Goal: Check status: Check status

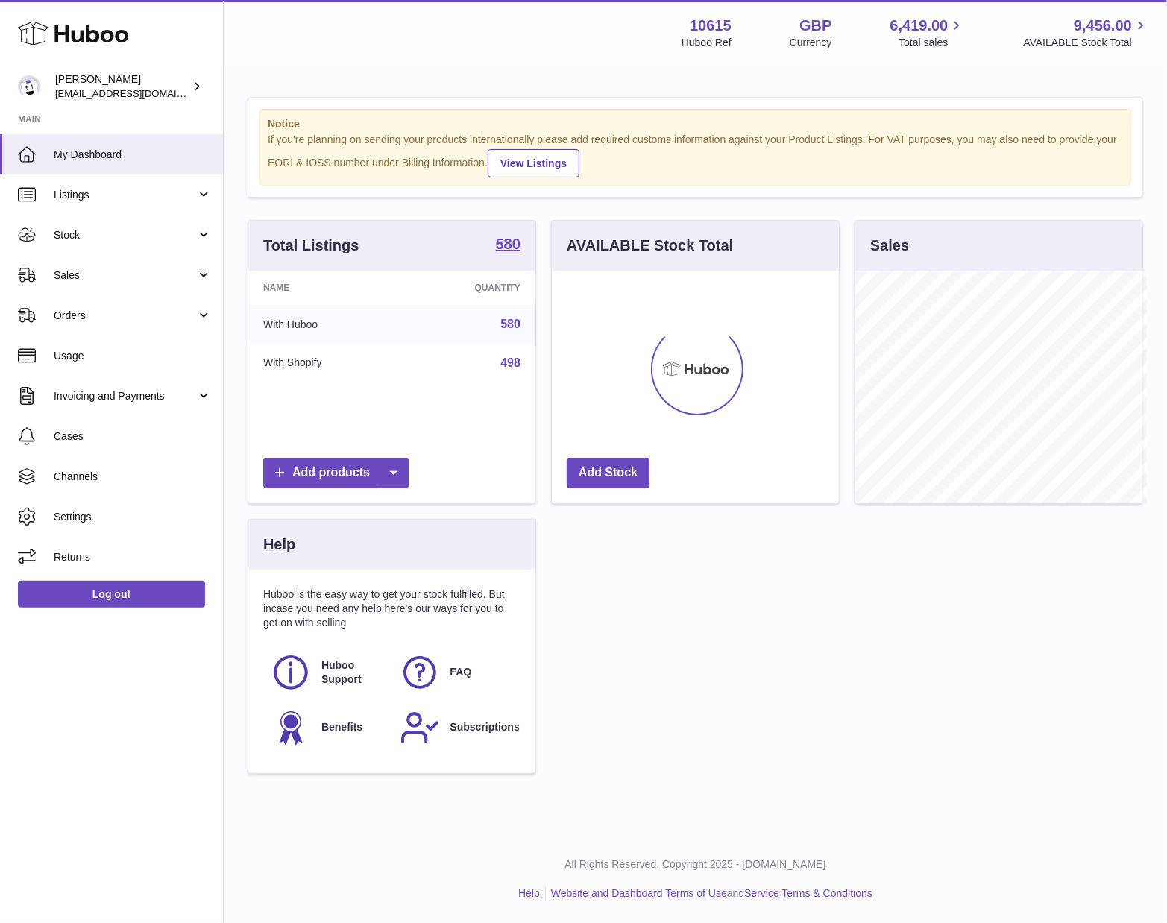
scroll to position [745564, 745510]
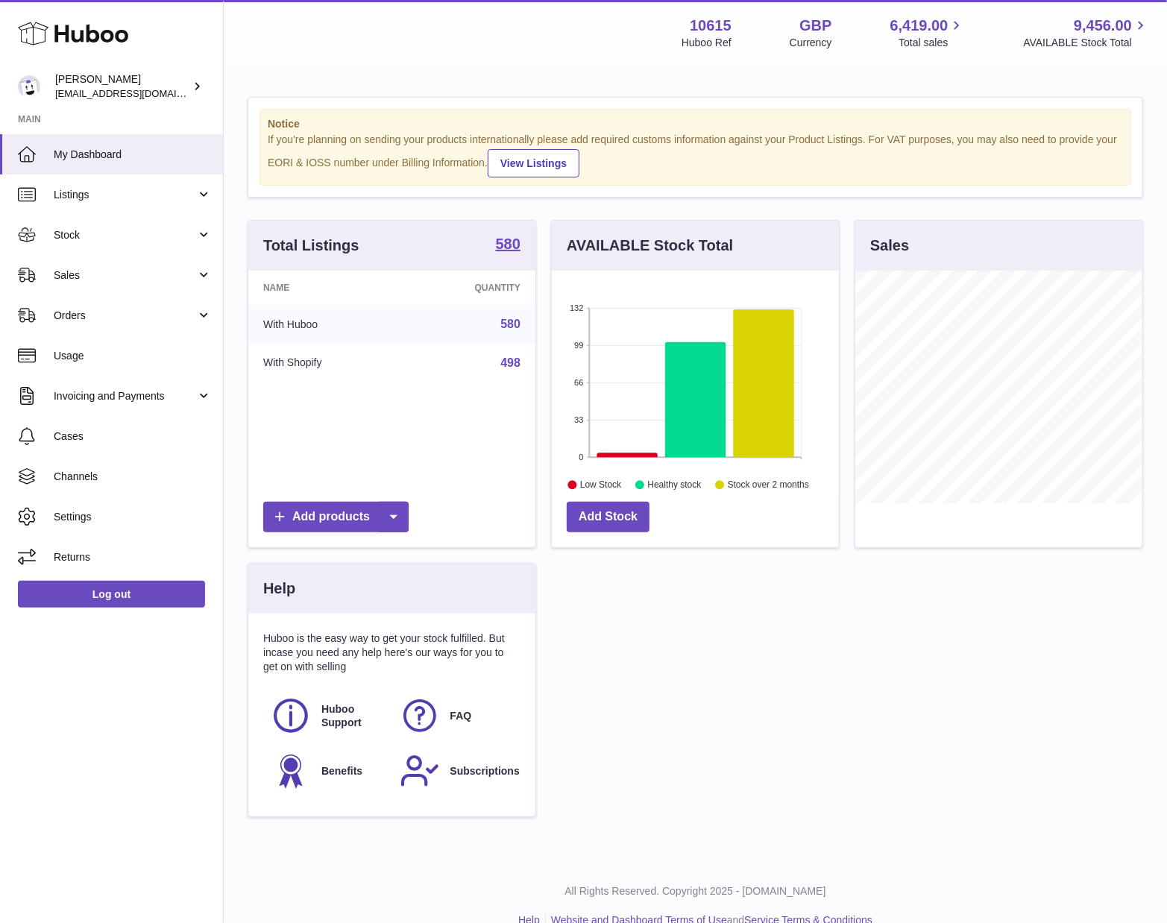
drag, startPoint x: 1087, startPoint y: 574, endPoint x: 932, endPoint y: 591, distance: 156.0
click at [952, 601] on div "Total Listings 580 Name Quantity With Huboo 580 With Shopify 498 Add products A…" at bounding box center [695, 526] width 911 height 612
click at [158, 309] on span "Orders" at bounding box center [125, 316] width 142 height 14
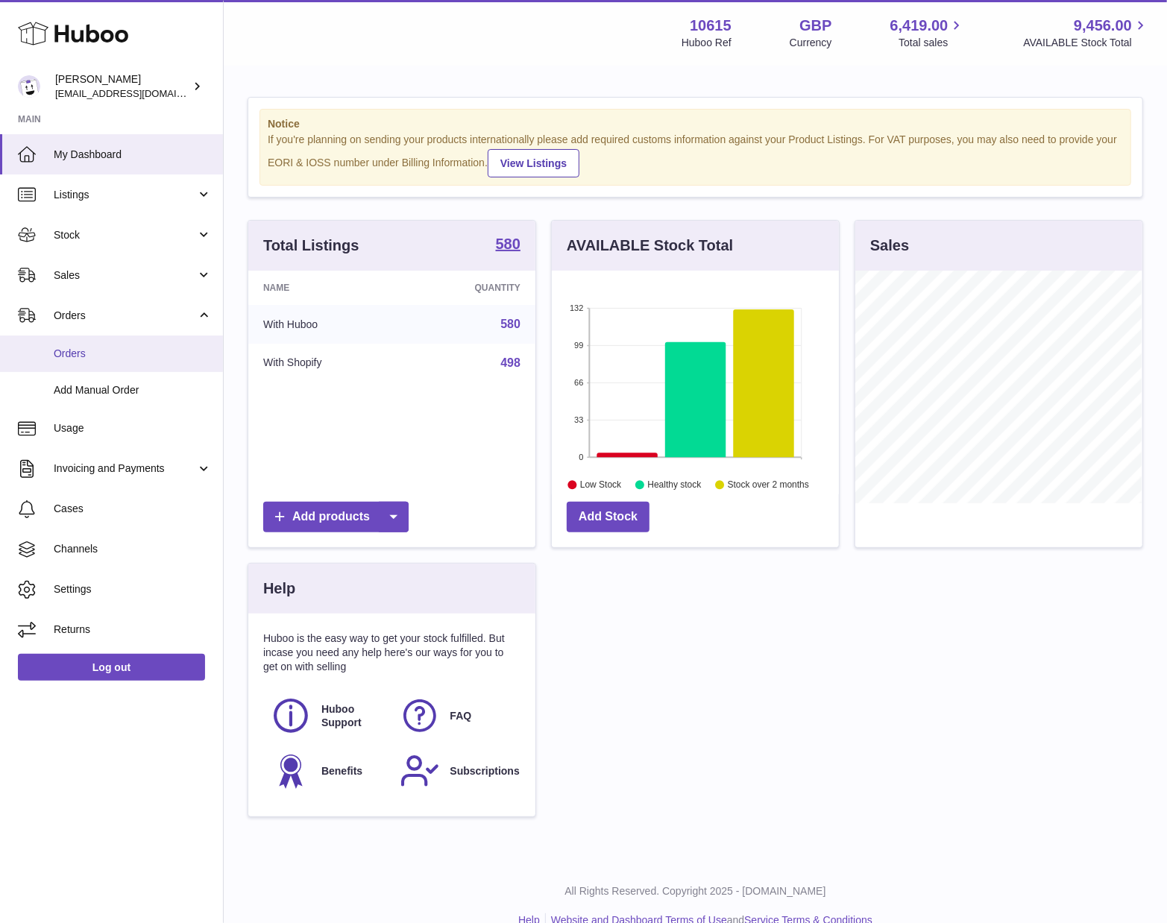
click at [76, 351] on span "Orders" at bounding box center [133, 354] width 158 height 14
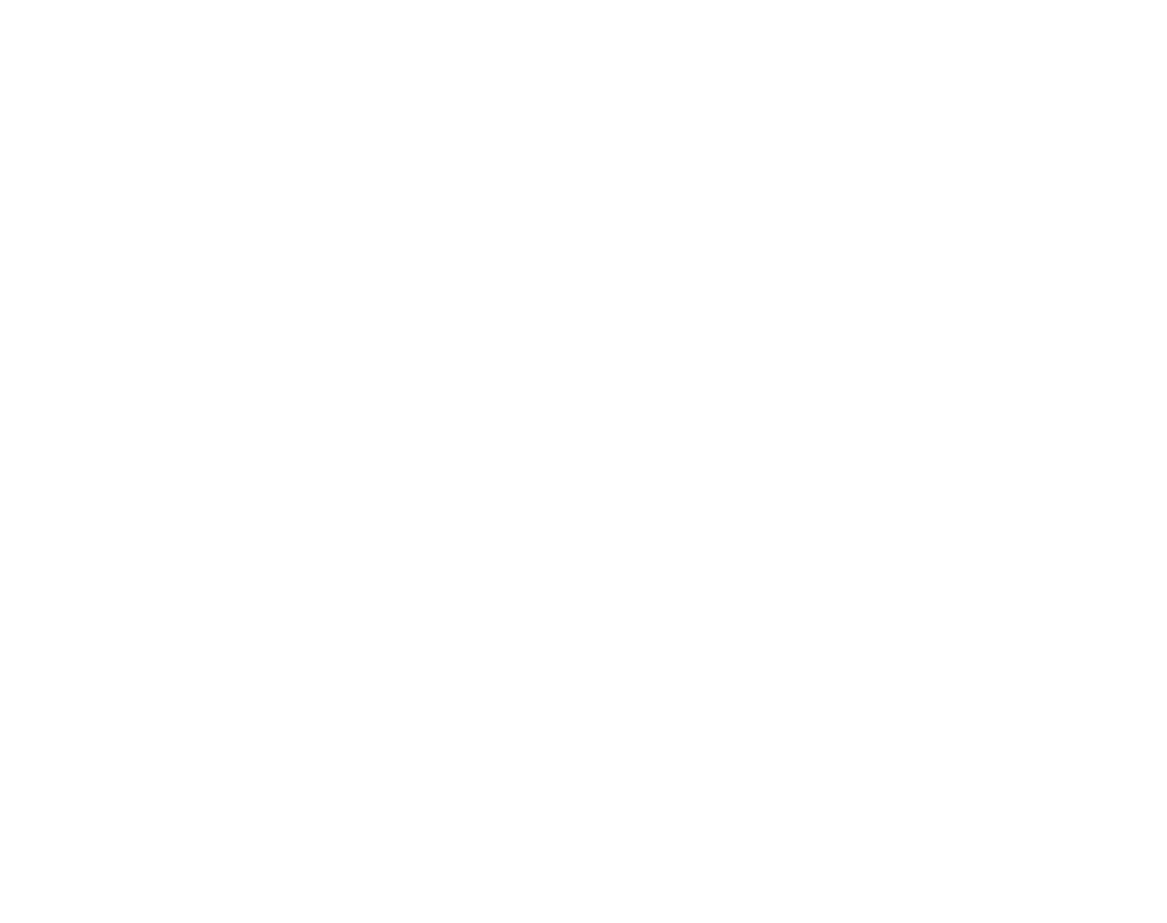
drag, startPoint x: 815, startPoint y: 81, endPoint x: 705, endPoint y: 82, distance: 110.4
click at [705, 0] on html at bounding box center [583, 0] width 1167 height 0
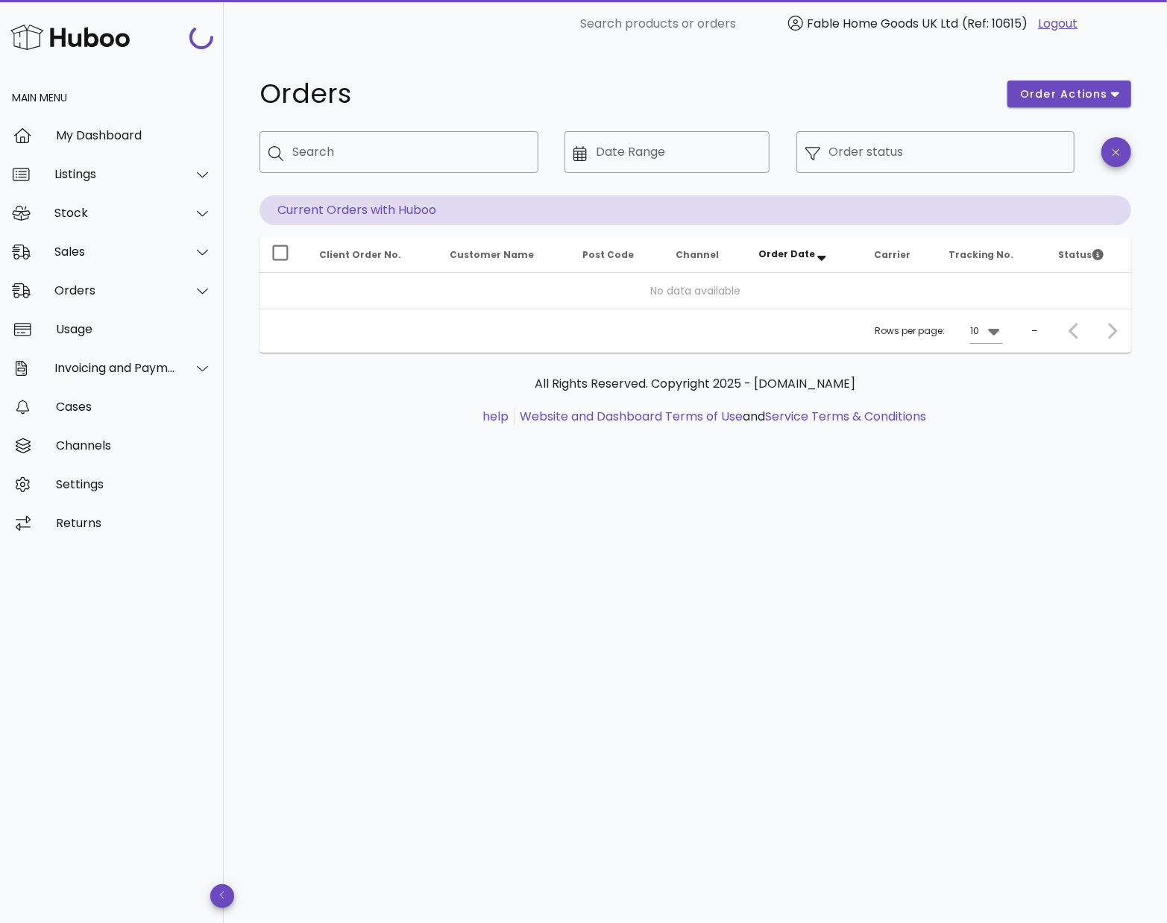
click at [1104, 354] on div "All Rights Reserved. Copyright 2025 - [DOMAIN_NAME] help Website and Dashboard …" at bounding box center [696, 409] width 872 height 112
click at [474, 169] on div "Search" at bounding box center [409, 152] width 234 height 42
paste input "*******"
type input "*******"
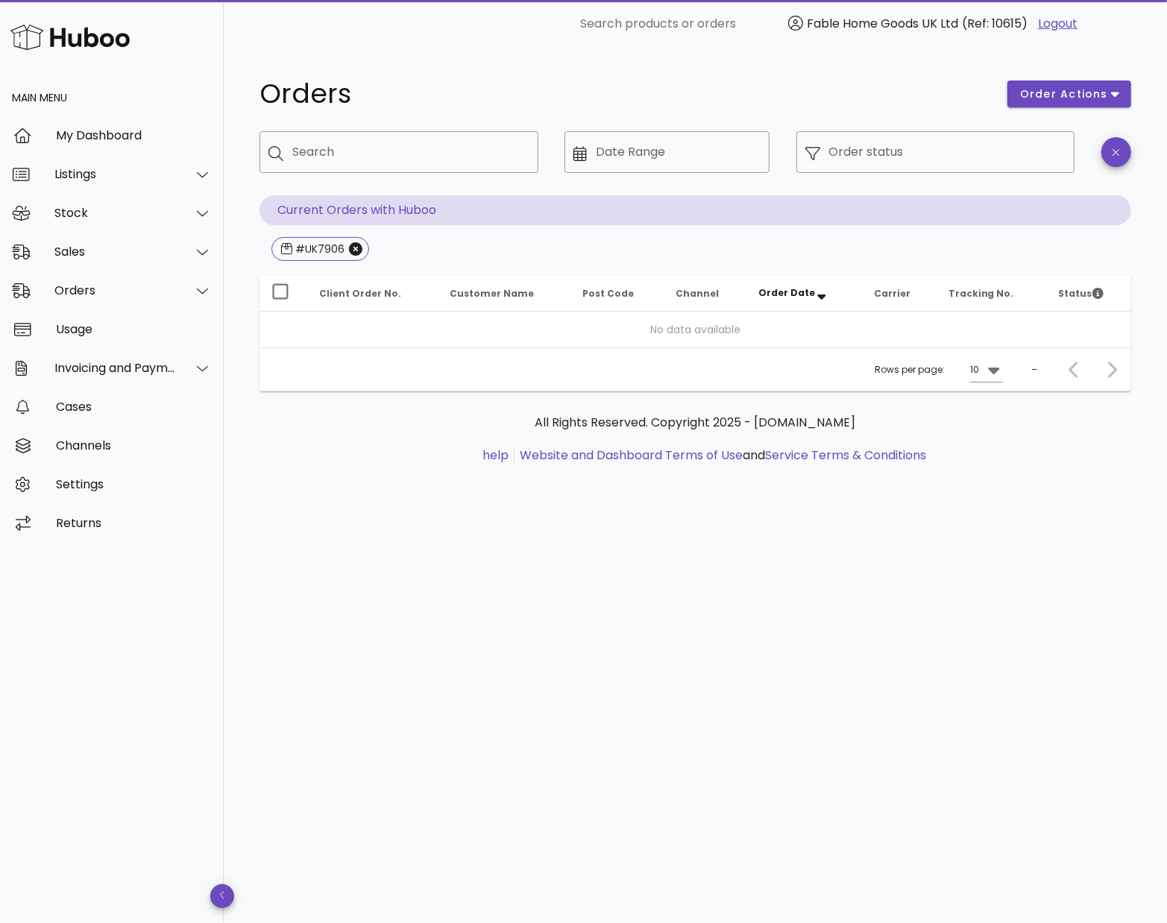
drag, startPoint x: 525, startPoint y: 95, endPoint x: 484, endPoint y: 85, distance: 42.3
click at [484, 85] on h1 "Orders" at bounding box center [625, 94] width 730 height 27
